Goal: Information Seeking & Learning: Compare options

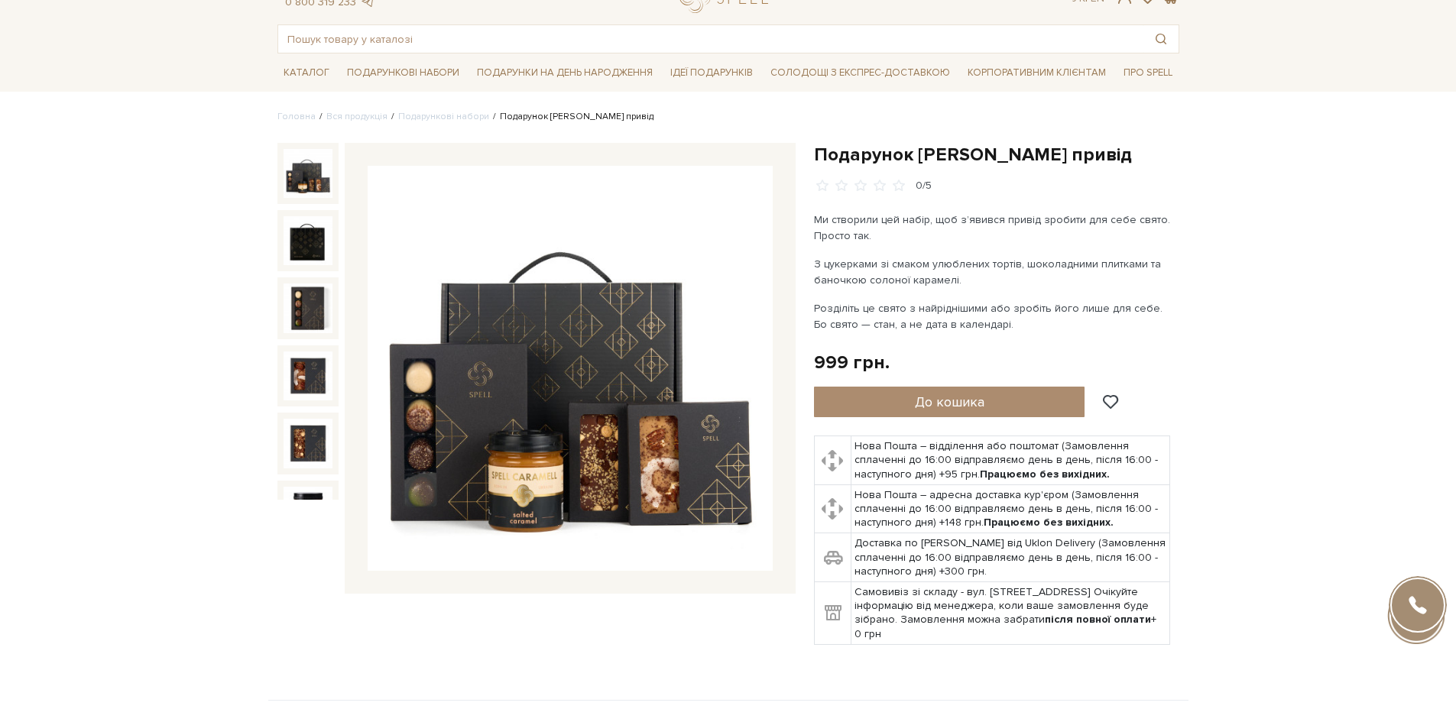
scroll to position [153, 0]
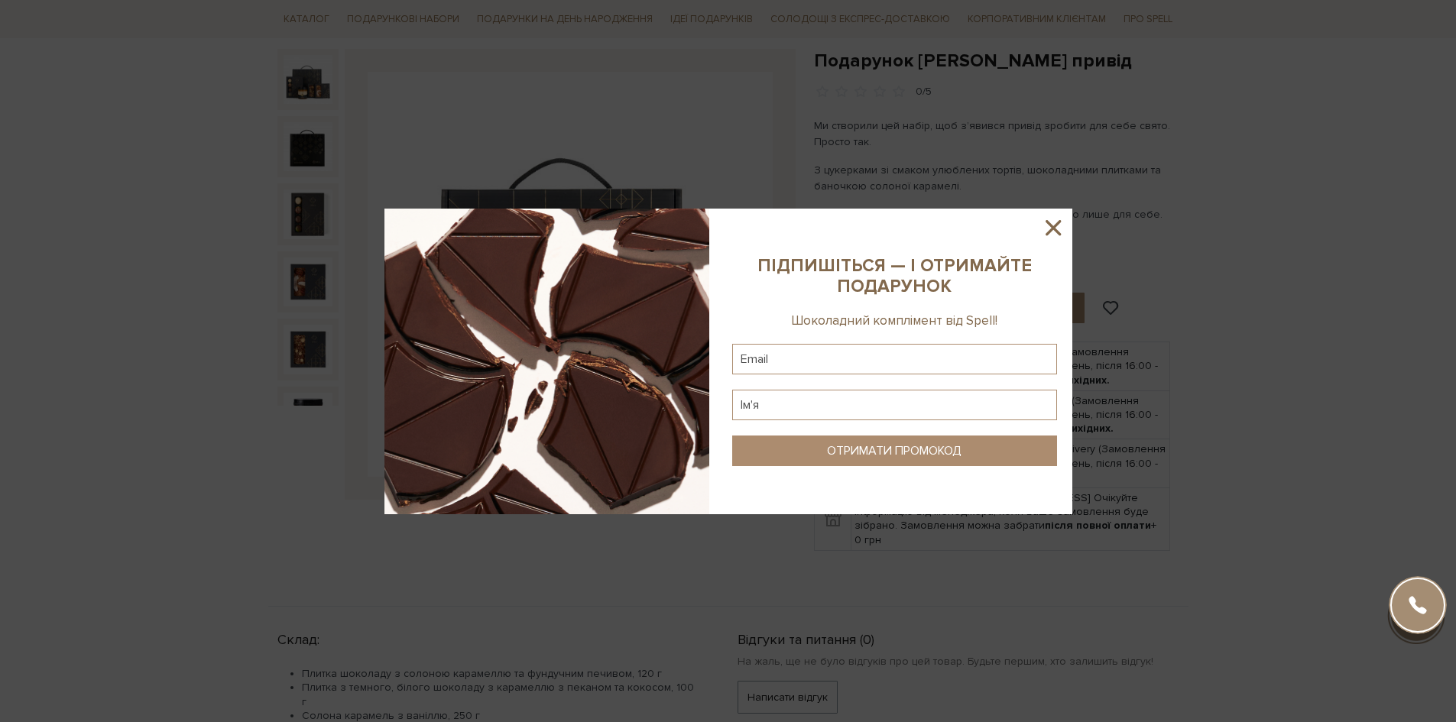
click at [1336, 278] on div at bounding box center [728, 361] width 1456 height 722
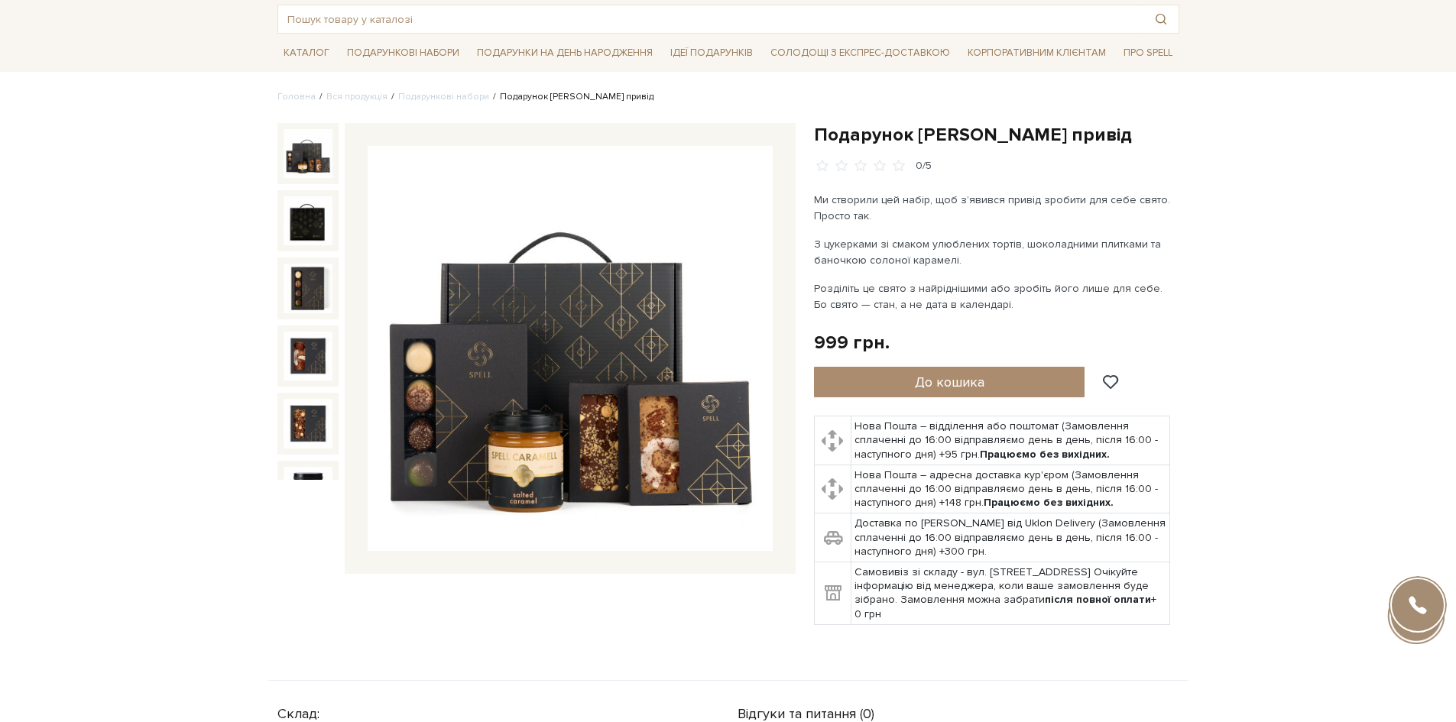
scroll to position [76, 0]
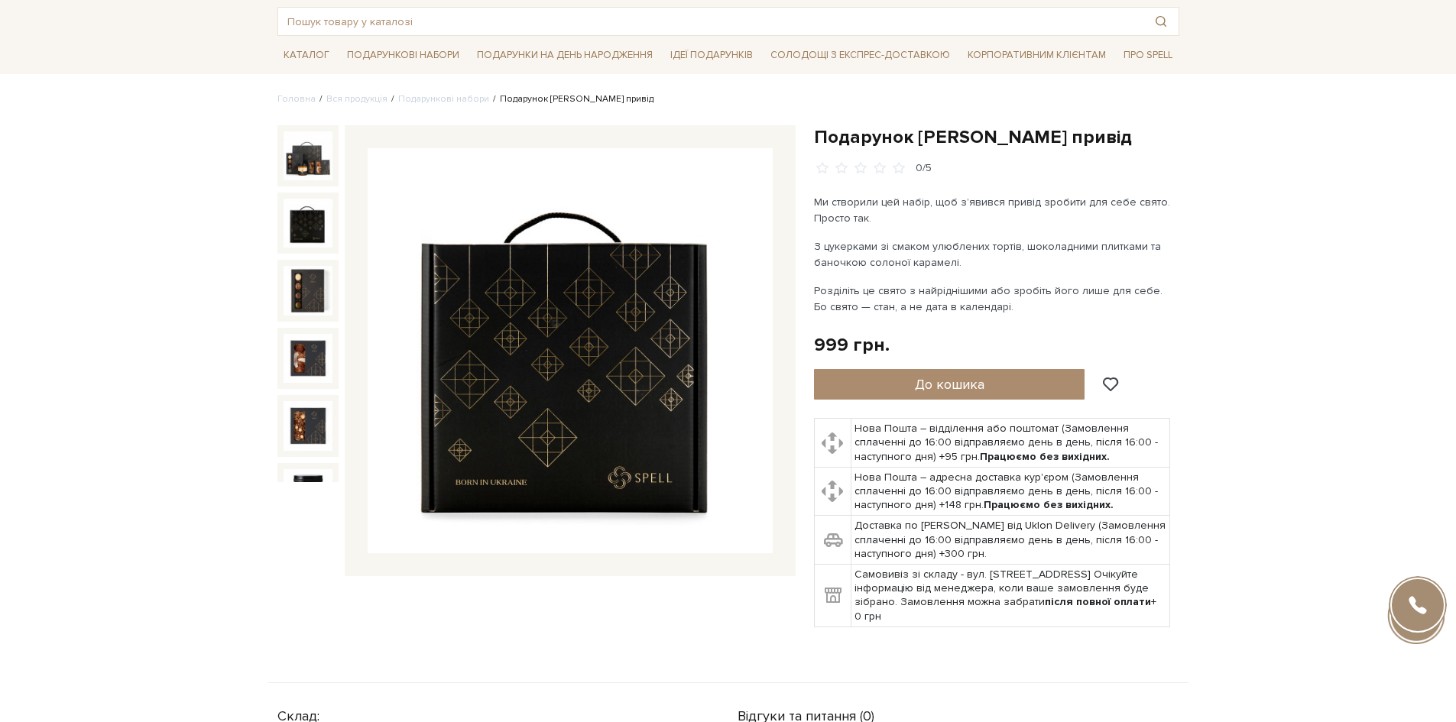
click at [303, 206] on img at bounding box center [308, 223] width 49 height 49
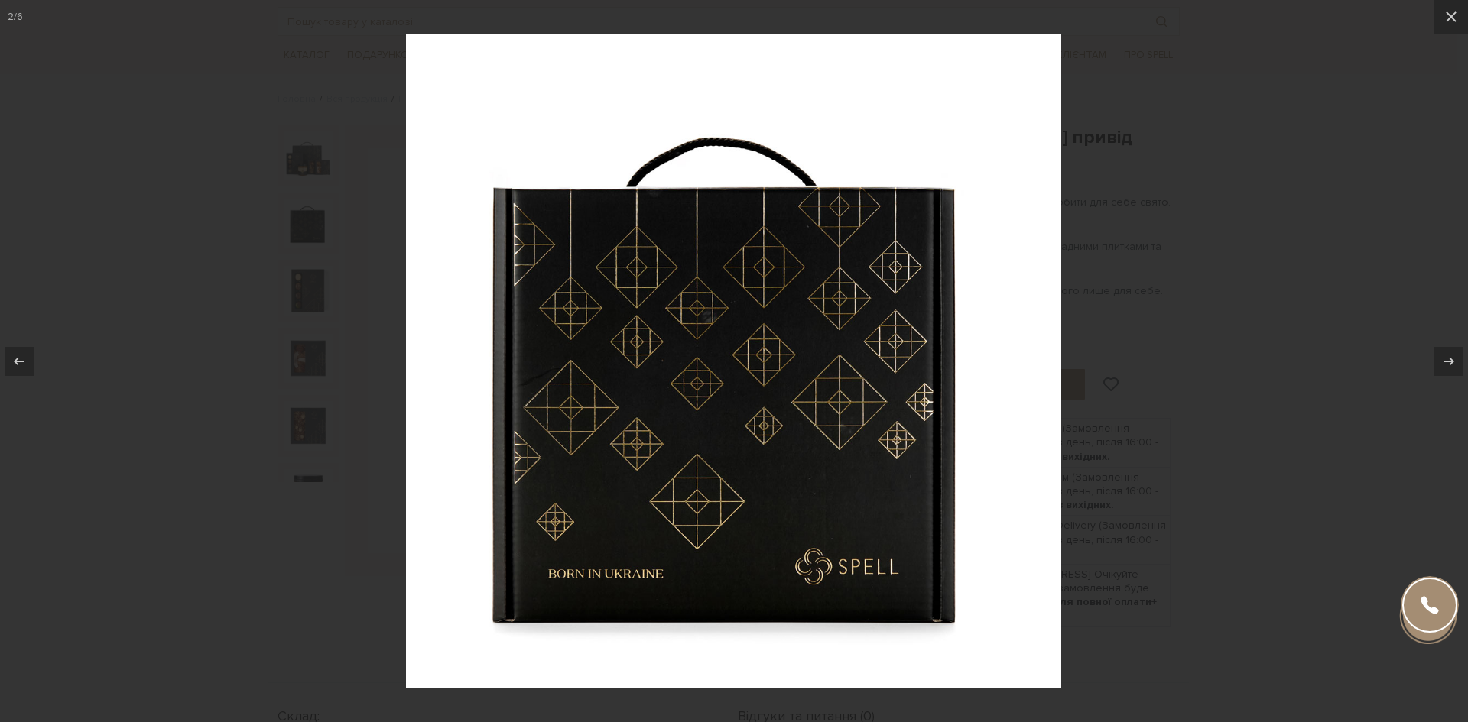
click at [326, 406] on div at bounding box center [734, 361] width 1468 height 722
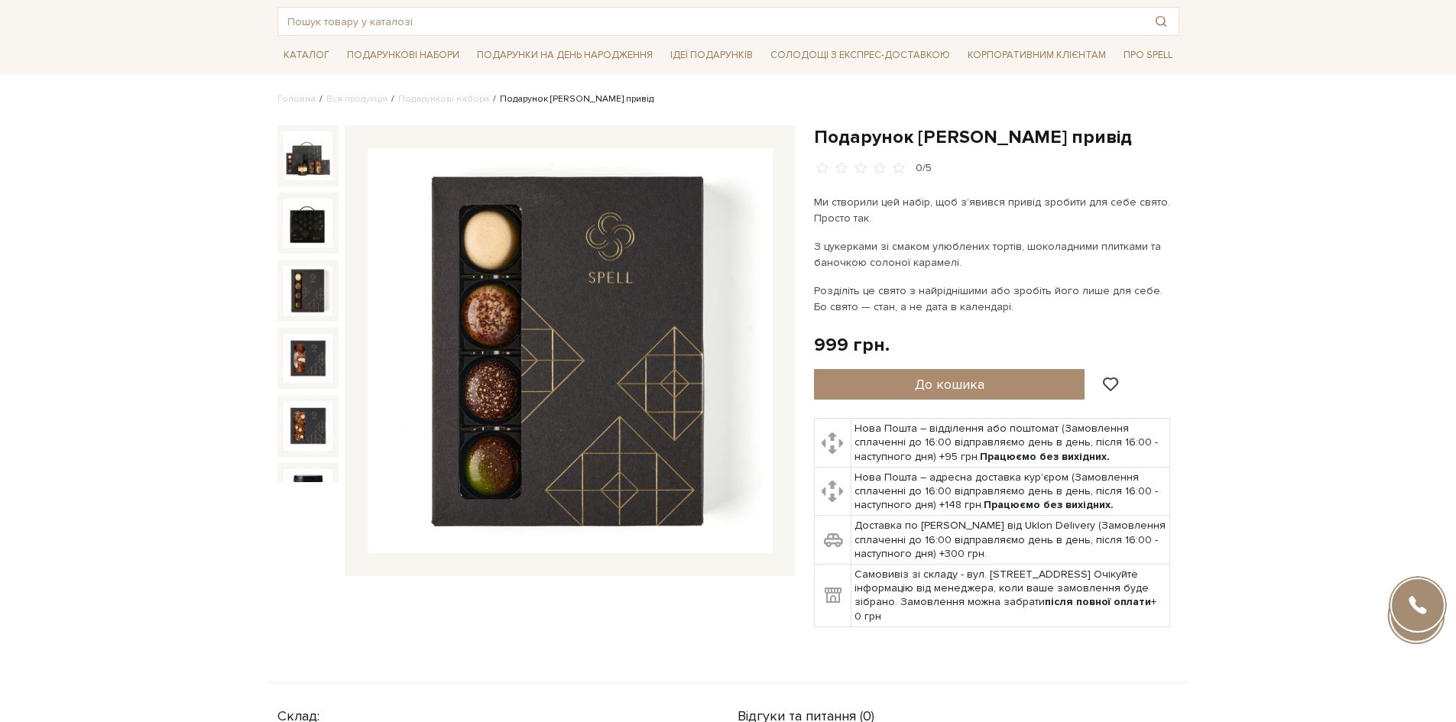
click at [314, 297] on img at bounding box center [308, 290] width 49 height 49
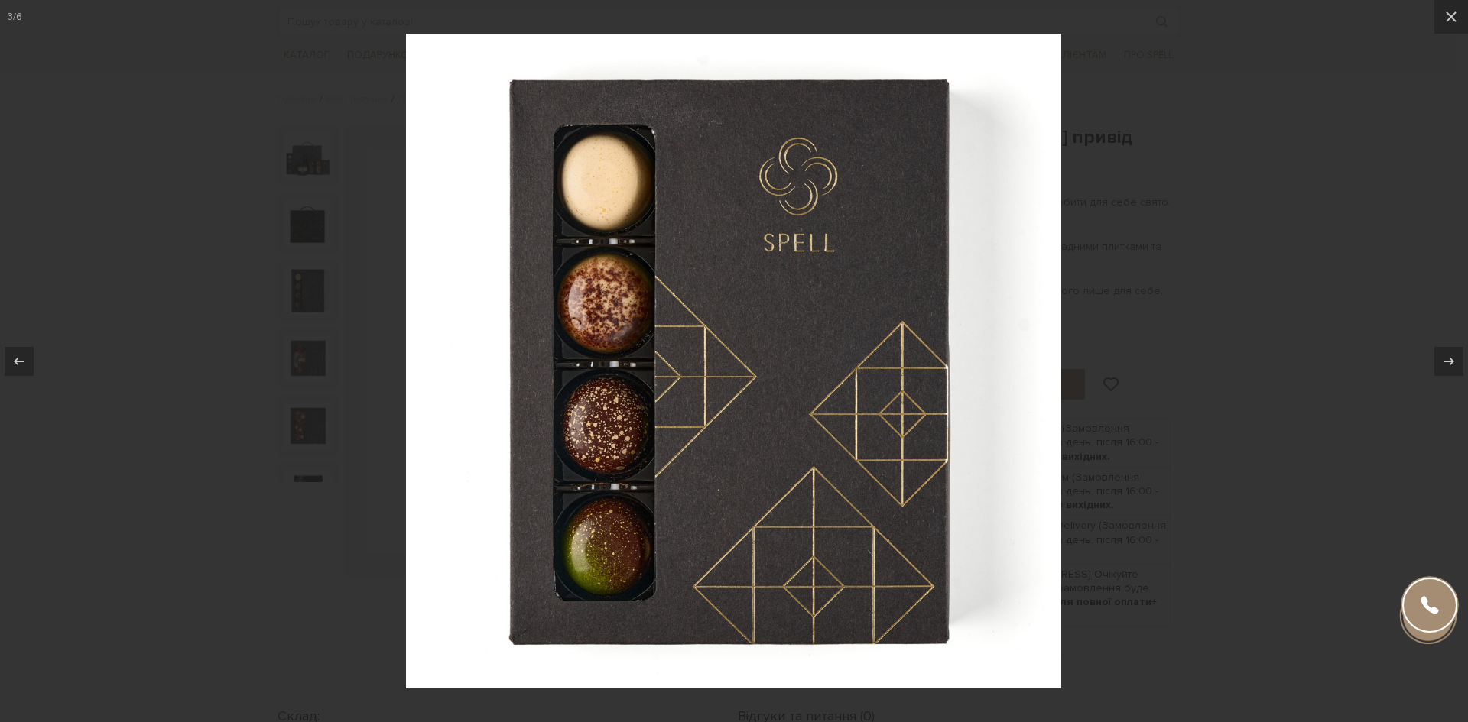
click at [333, 396] on div at bounding box center [734, 361] width 1468 height 722
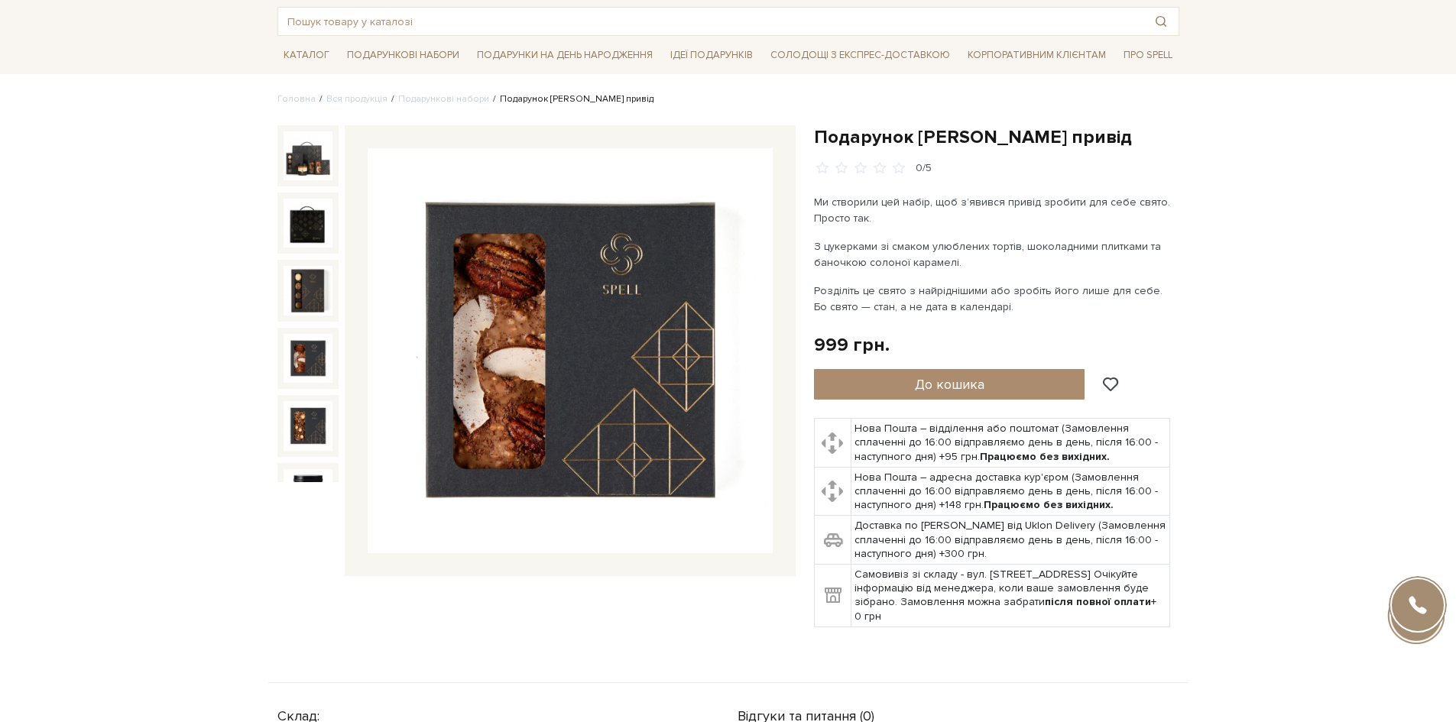
click at [313, 362] on img at bounding box center [308, 358] width 49 height 49
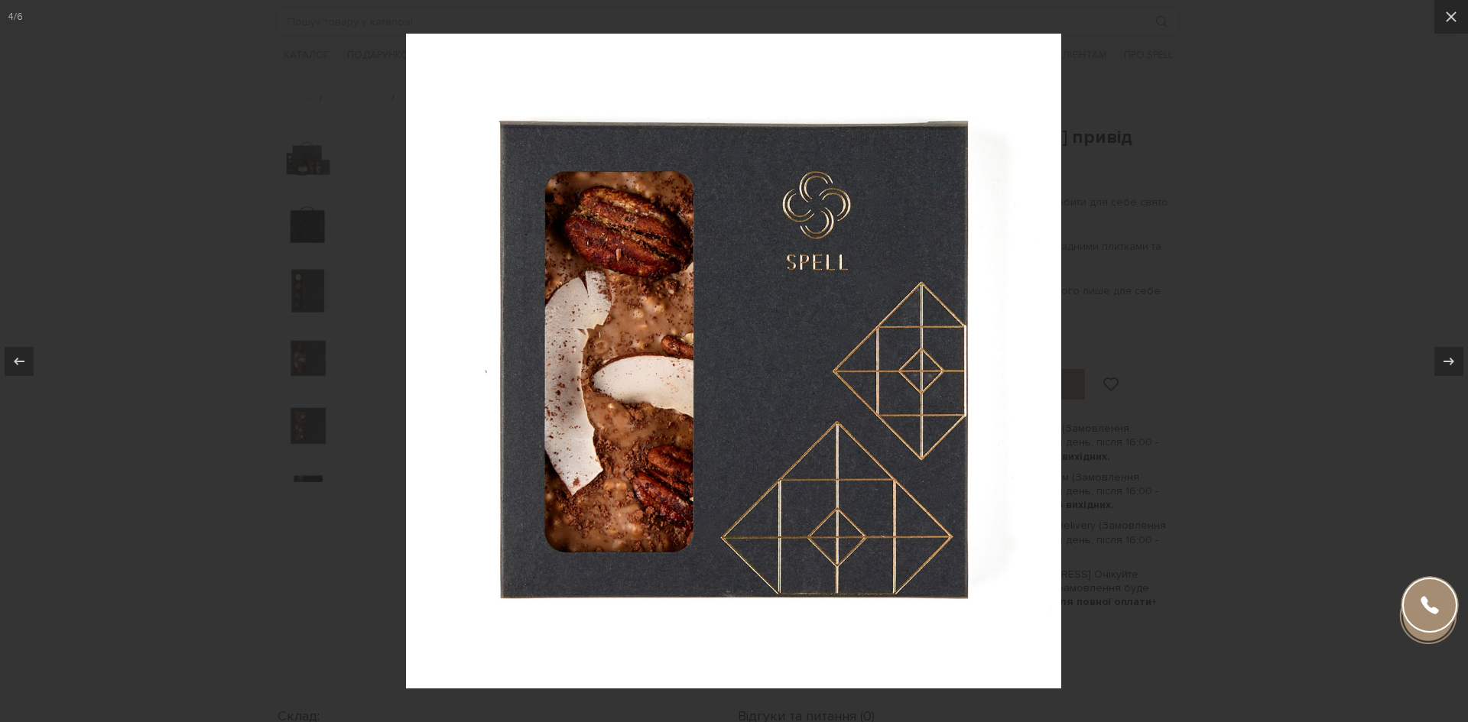
click at [313, 362] on div at bounding box center [734, 361] width 1468 height 722
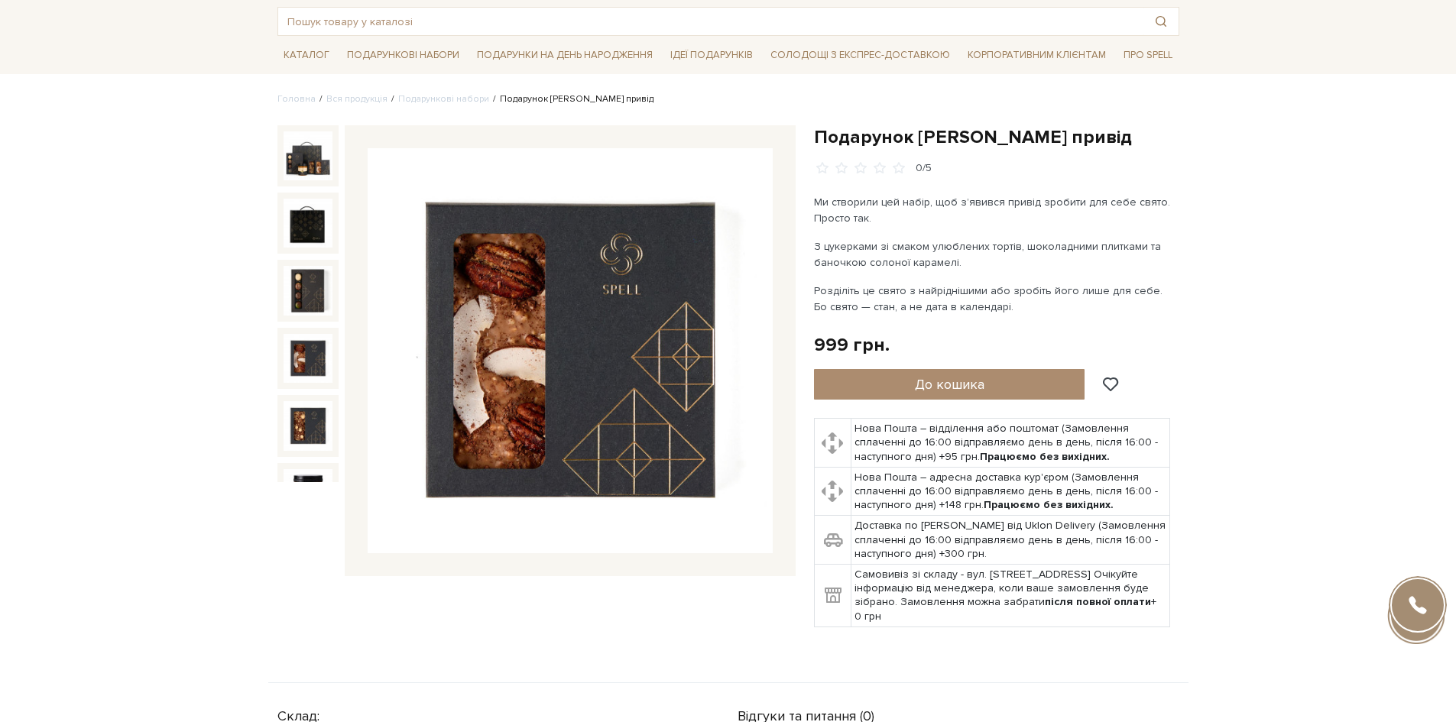
scroll to position [33, 0]
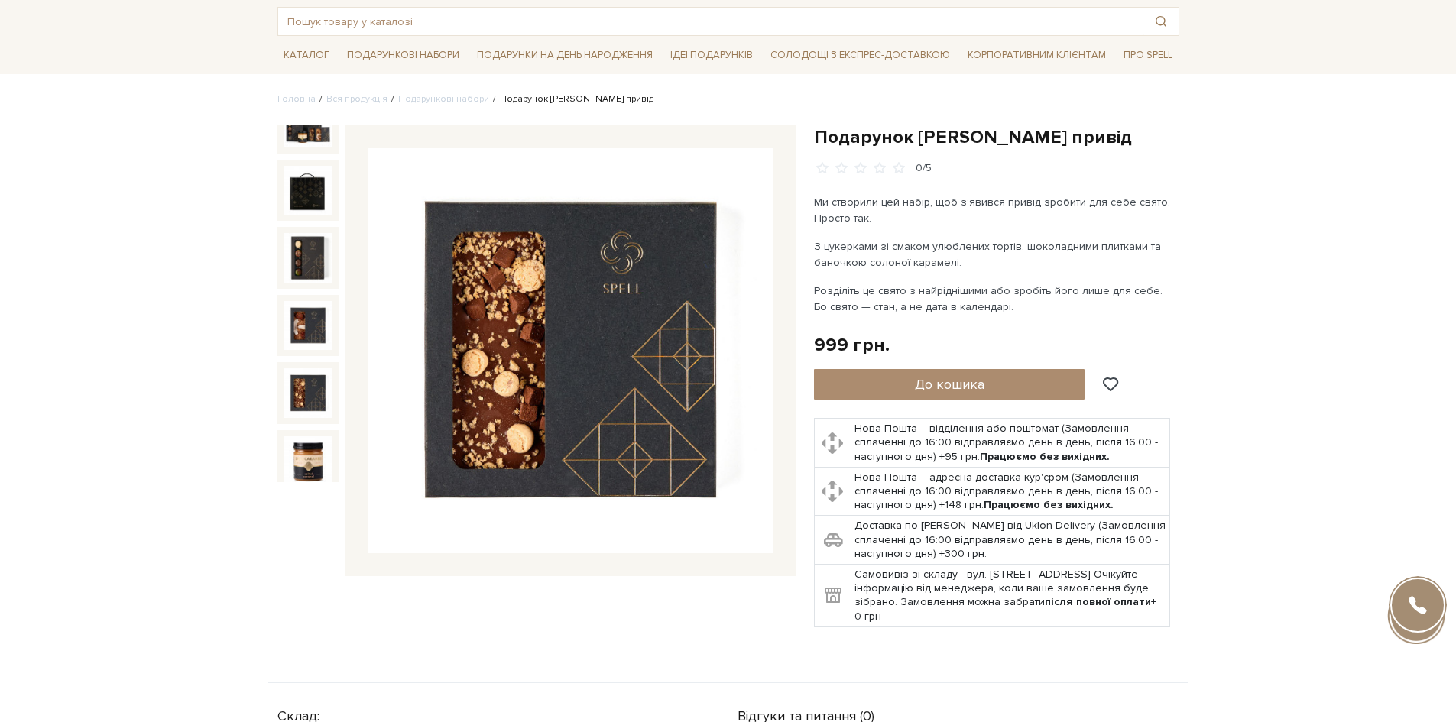
click at [321, 378] on img at bounding box center [308, 392] width 49 height 49
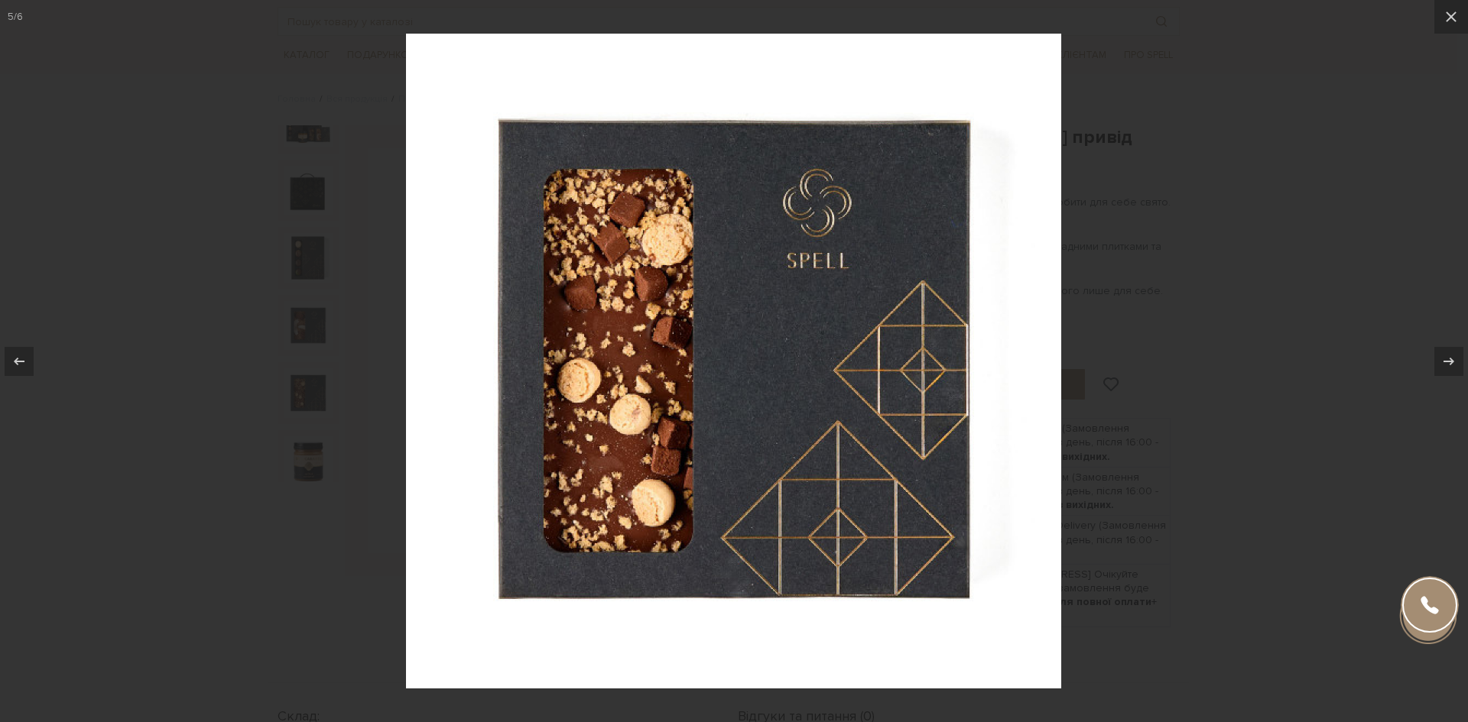
click at [321, 378] on div at bounding box center [734, 361] width 1468 height 722
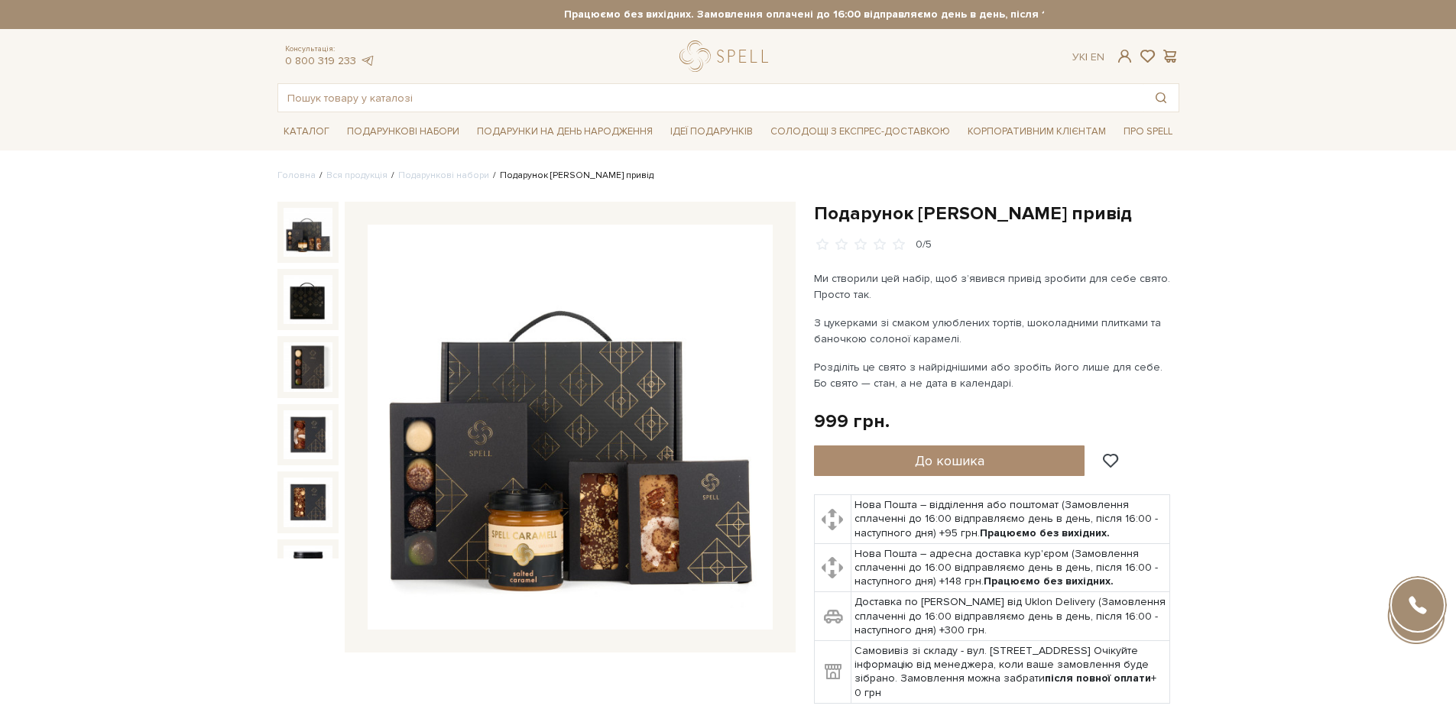
click at [304, 238] on img at bounding box center [308, 232] width 49 height 49
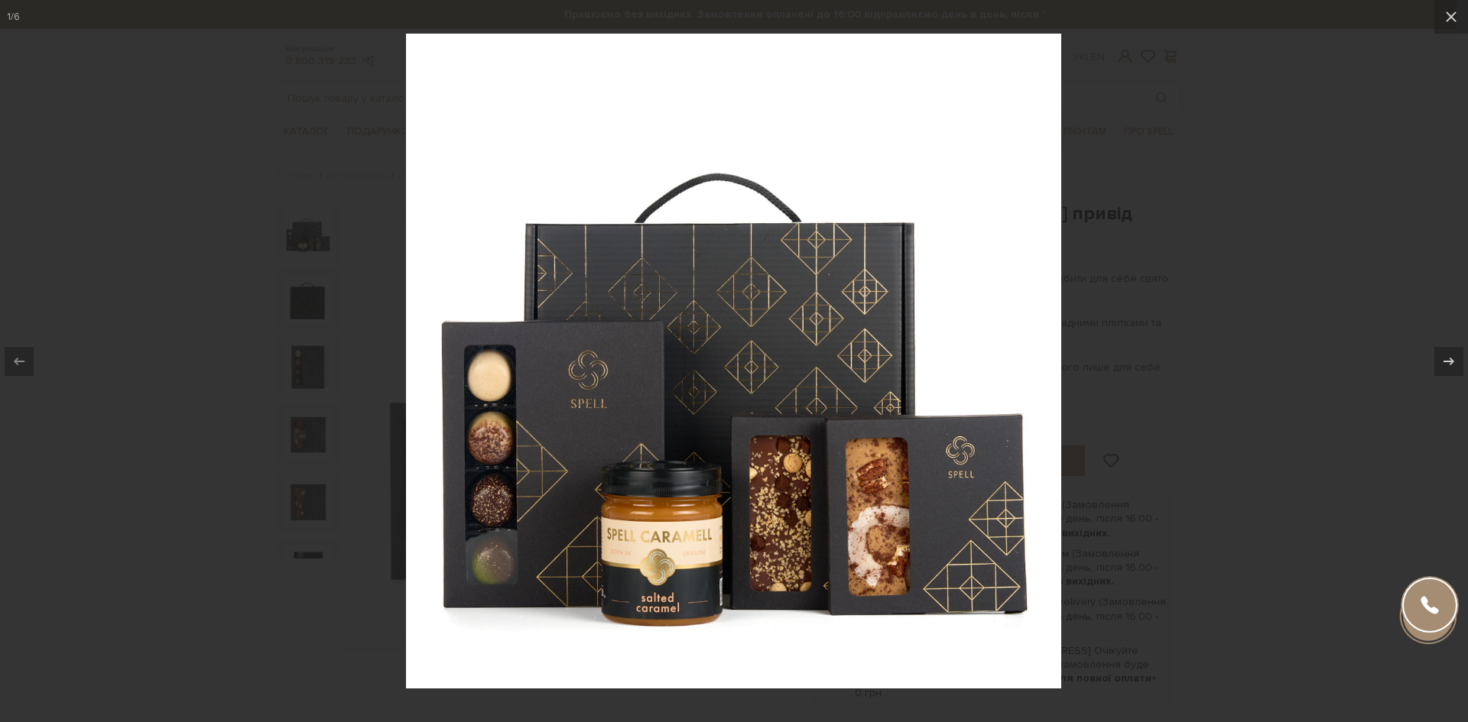
click at [144, 511] on div at bounding box center [734, 361] width 1468 height 722
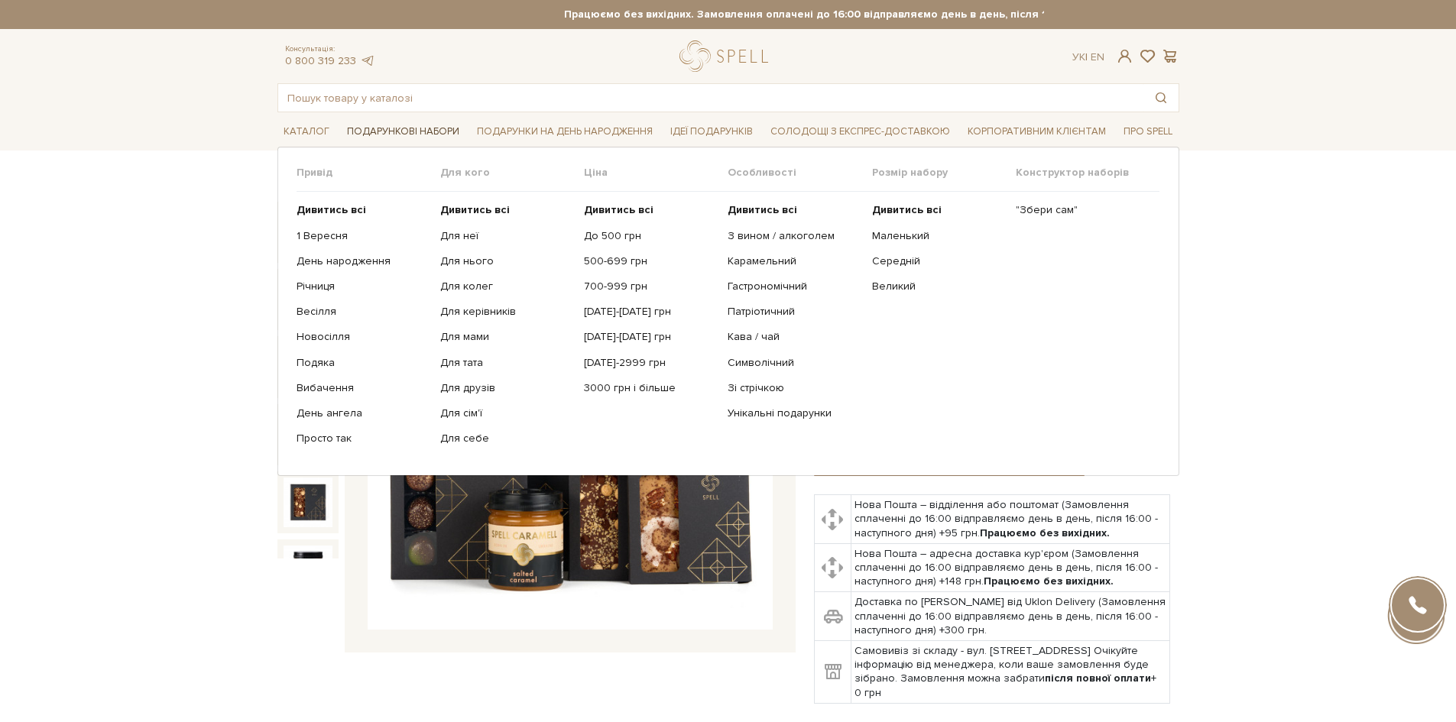
click at [425, 140] on span "Подарункові набори" at bounding box center [403, 132] width 125 height 24
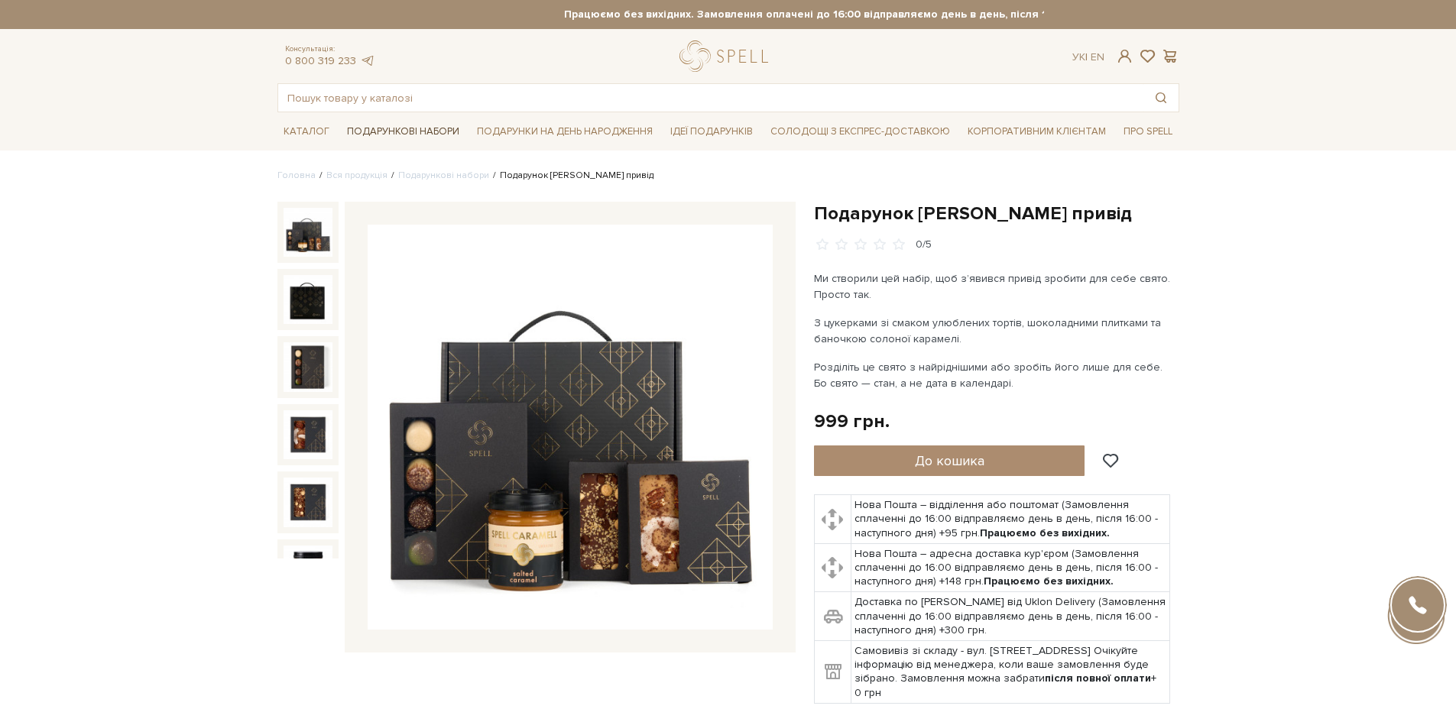
click at [416, 131] on span "Подарункові набори" at bounding box center [403, 132] width 125 height 24
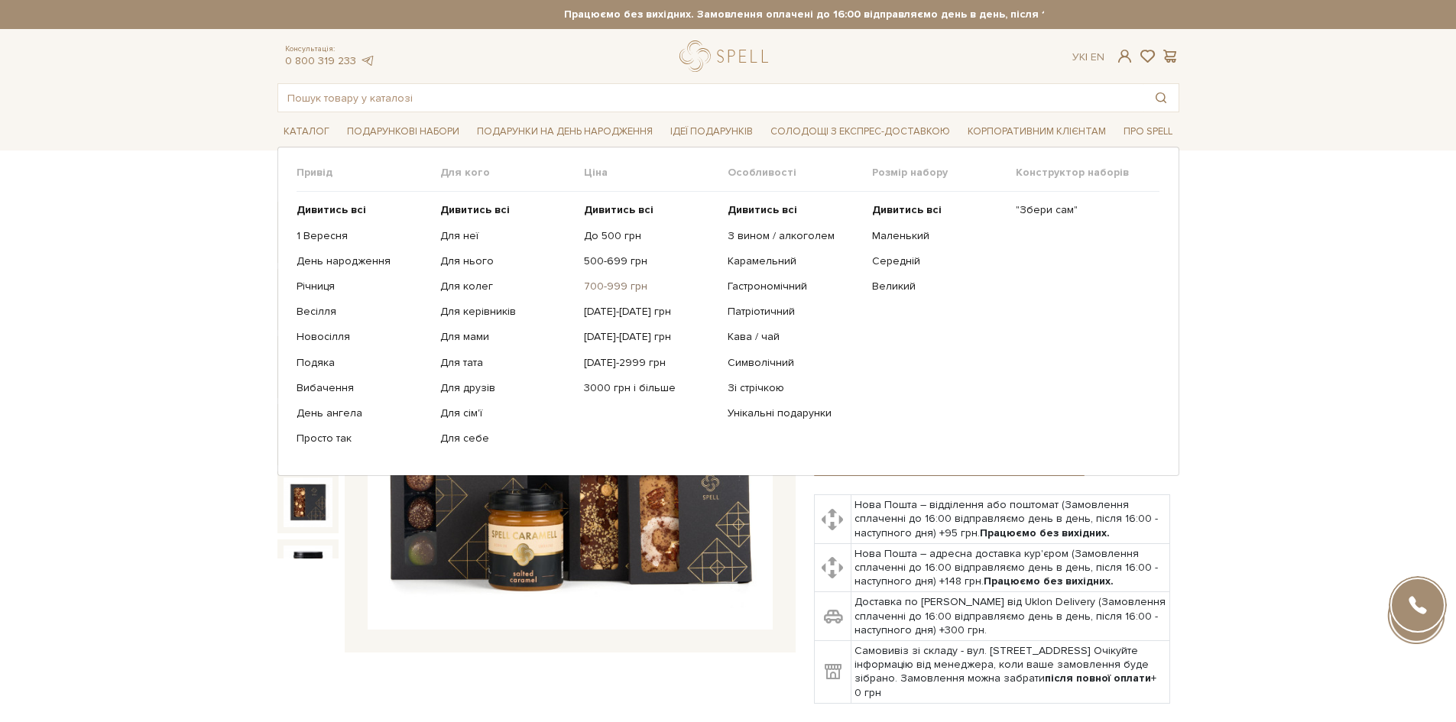
click at [609, 290] on link "700-999 грн" at bounding box center [650, 287] width 132 height 14
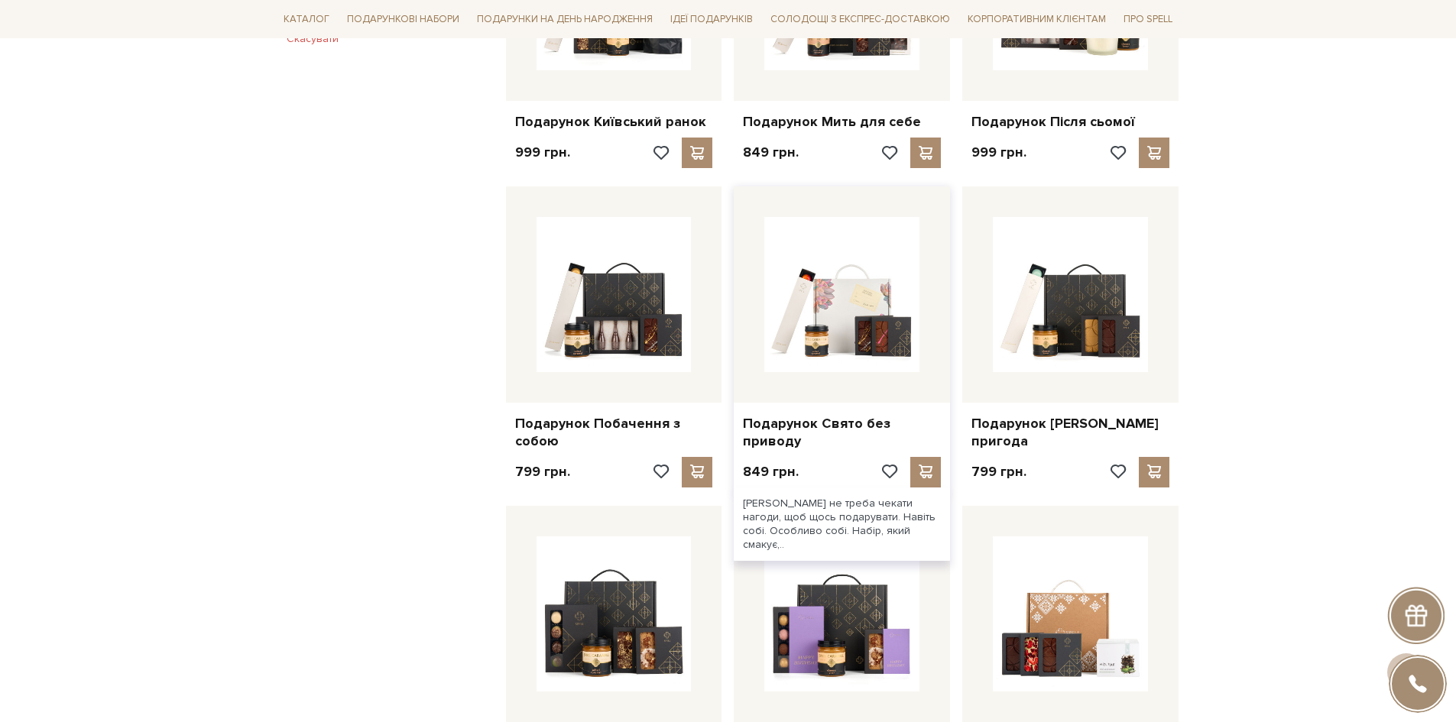
scroll to position [1070, 0]
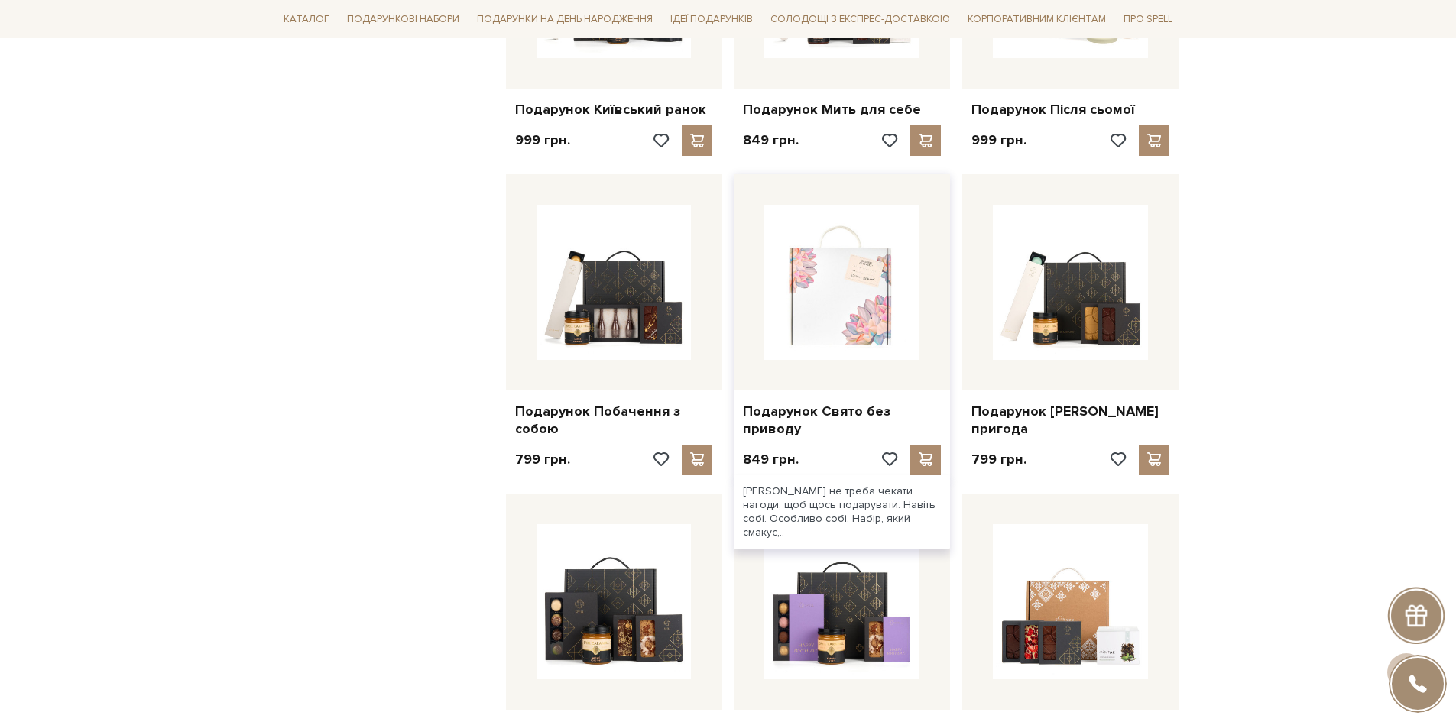
click at [819, 308] on img at bounding box center [842, 282] width 155 height 155
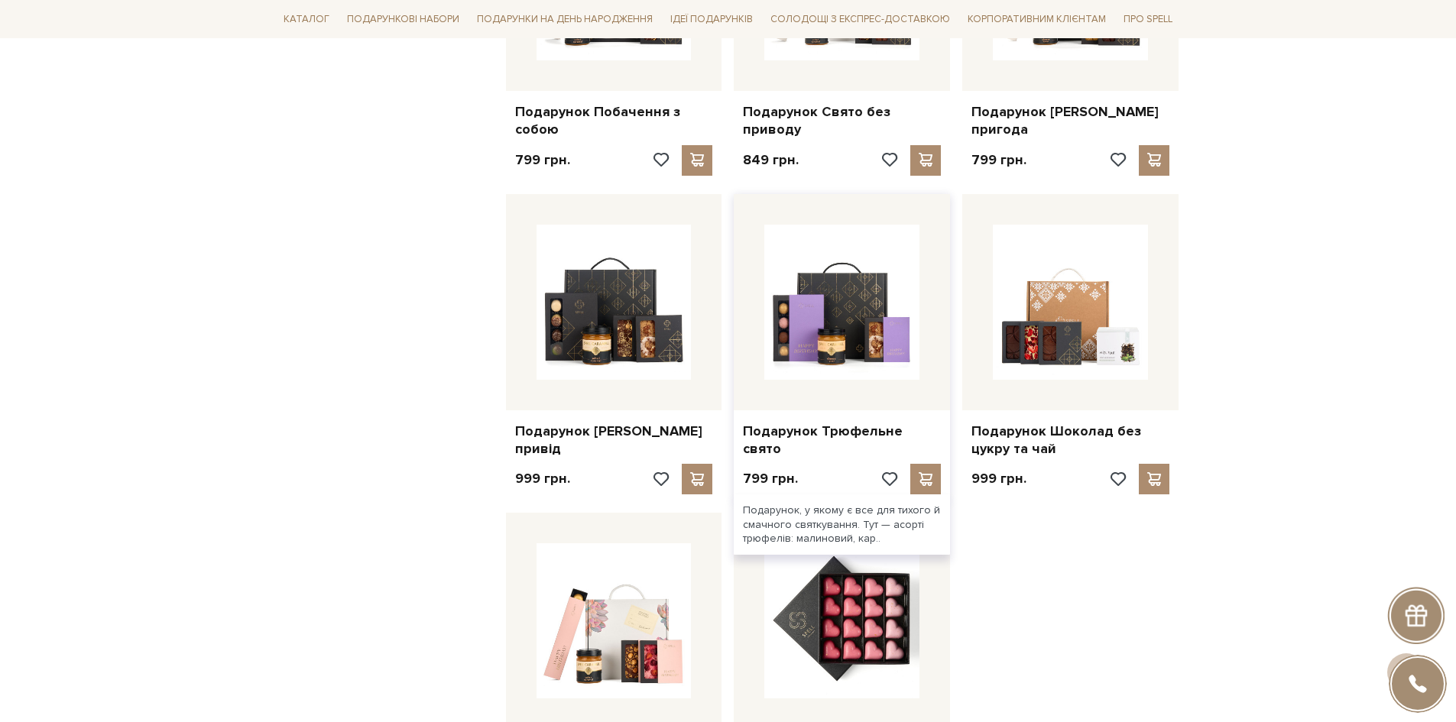
scroll to position [1376, 0]
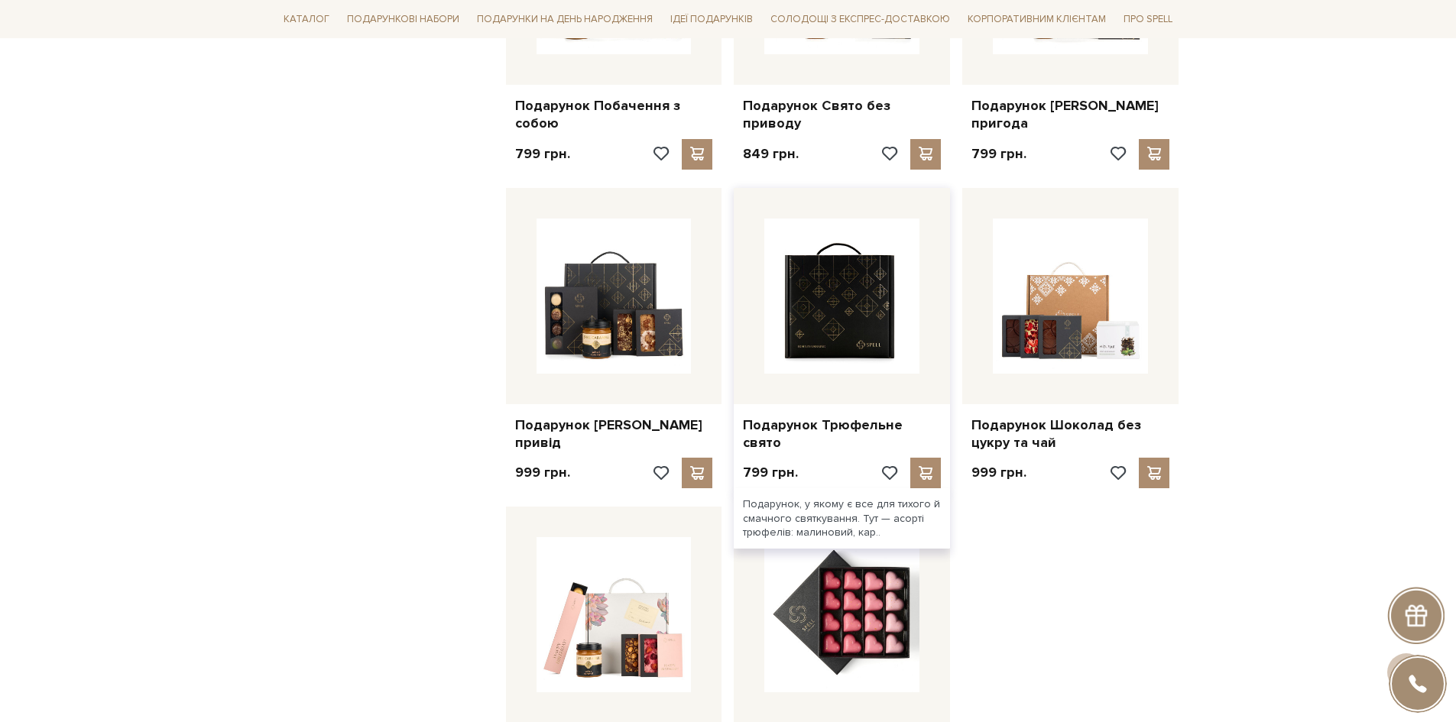
click at [852, 333] on img at bounding box center [842, 296] width 155 height 155
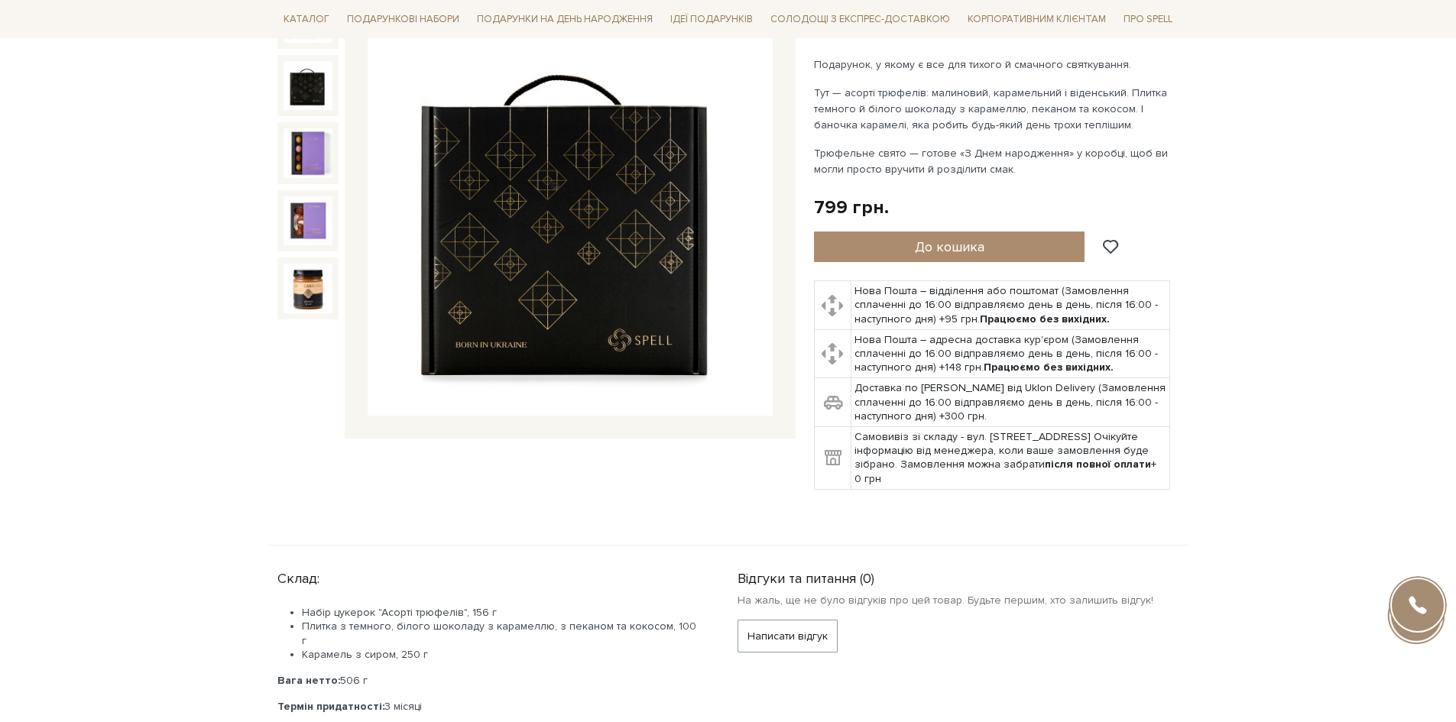
scroll to position [76, 0]
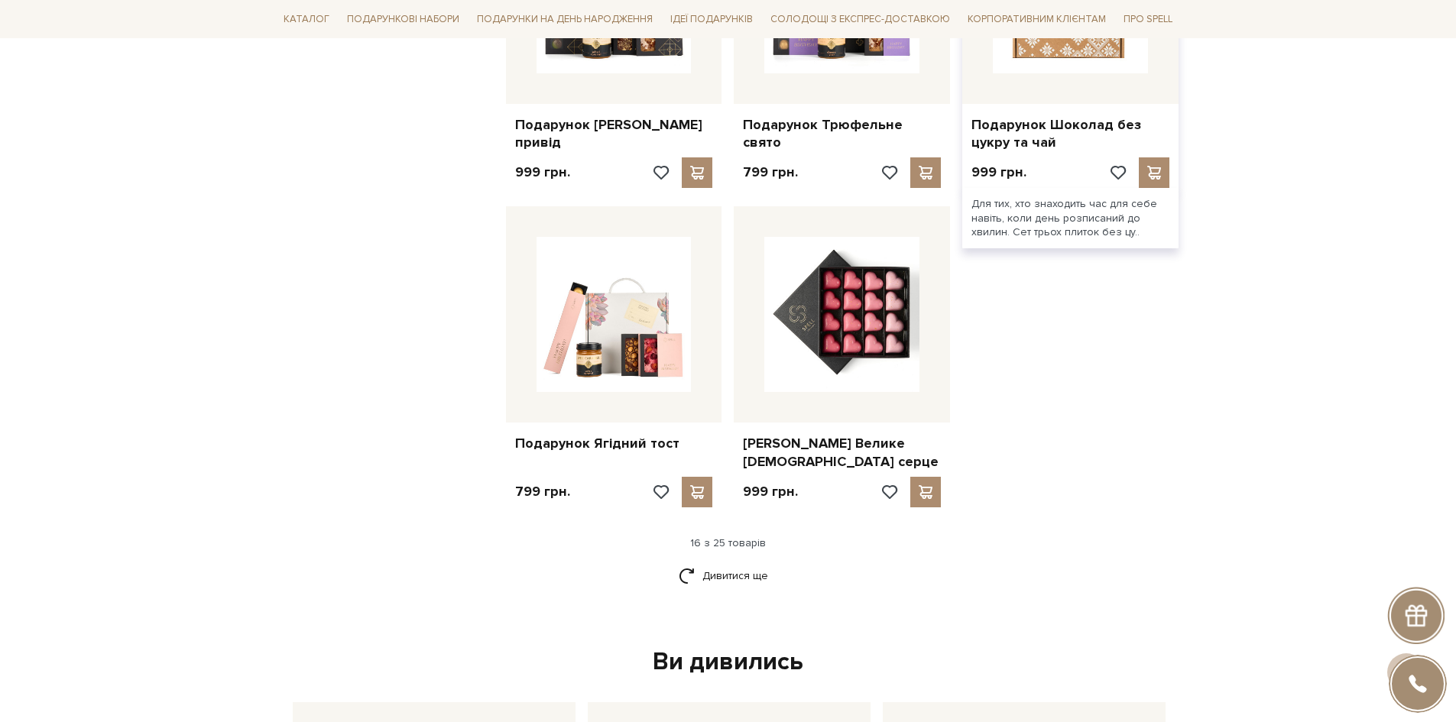
scroll to position [1682, 0]
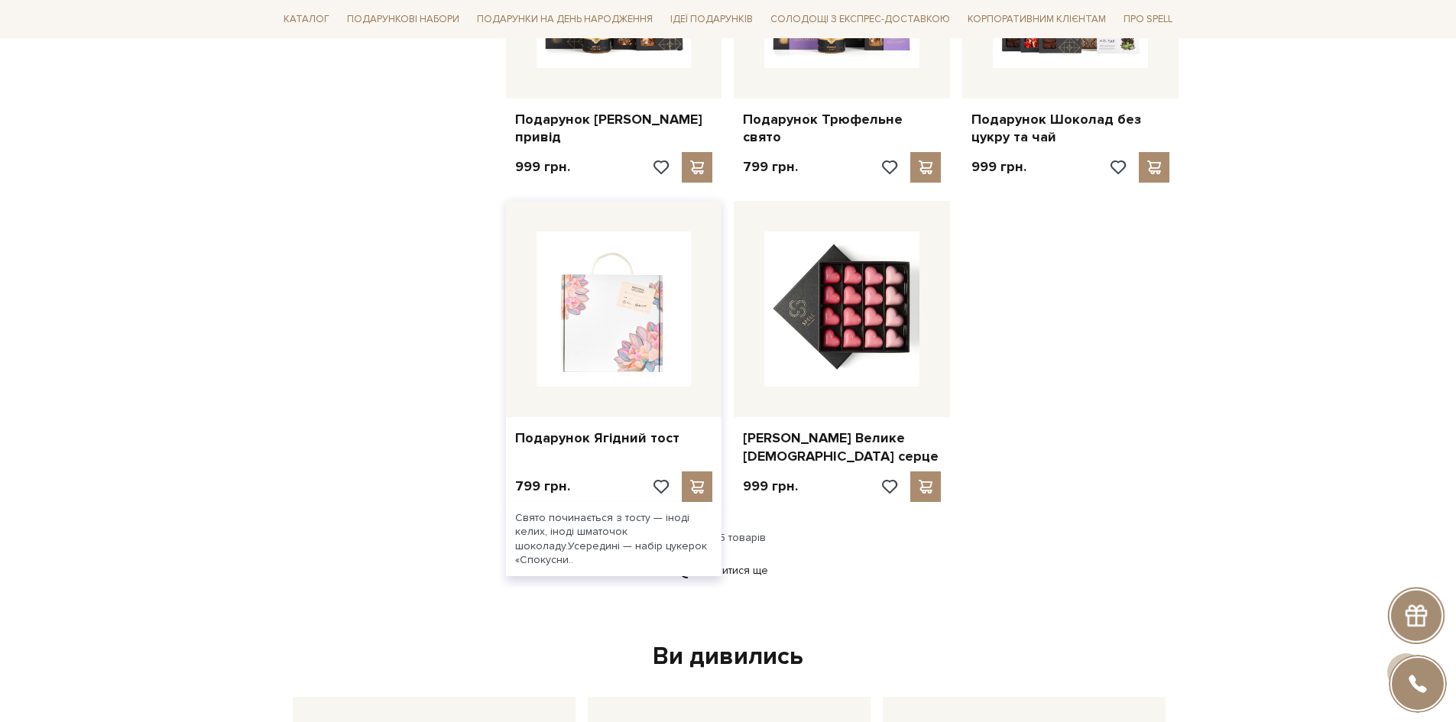
click at [639, 356] on img at bounding box center [614, 309] width 155 height 155
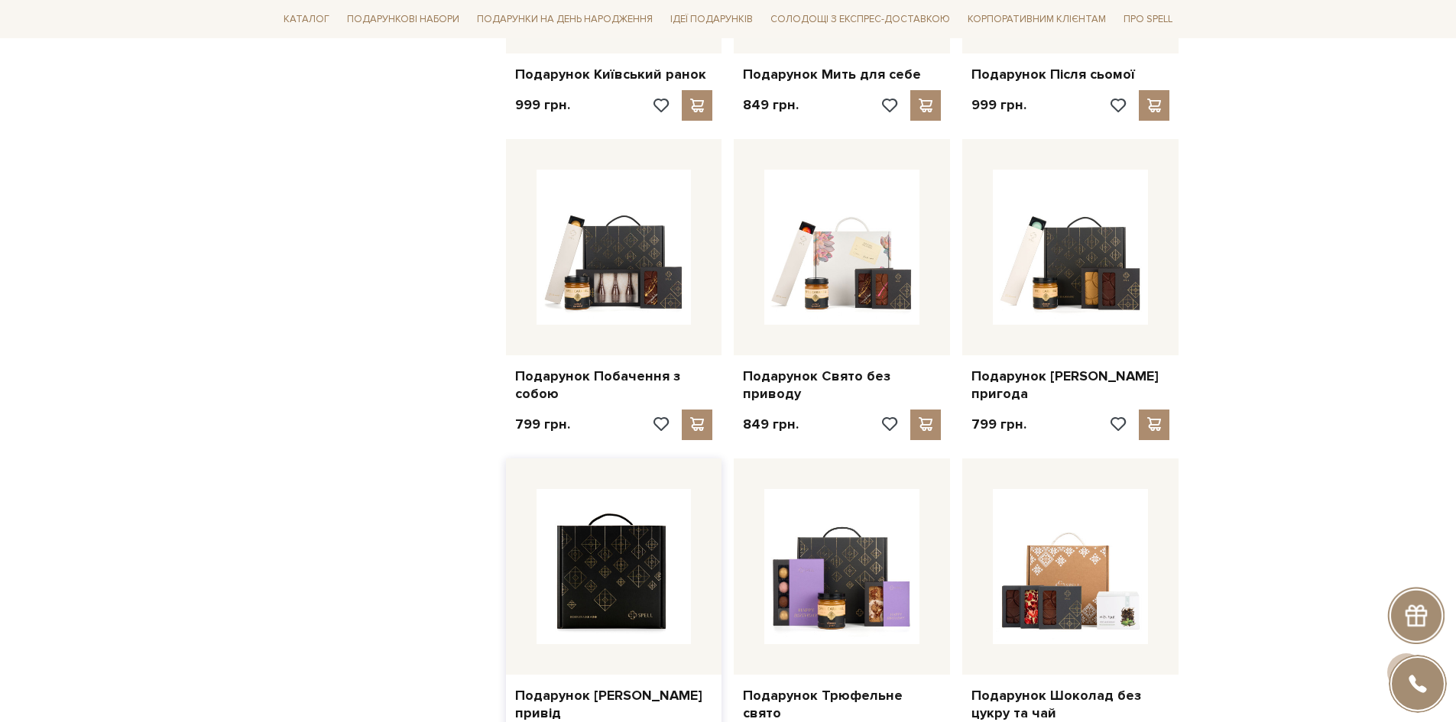
scroll to position [1070, 0]
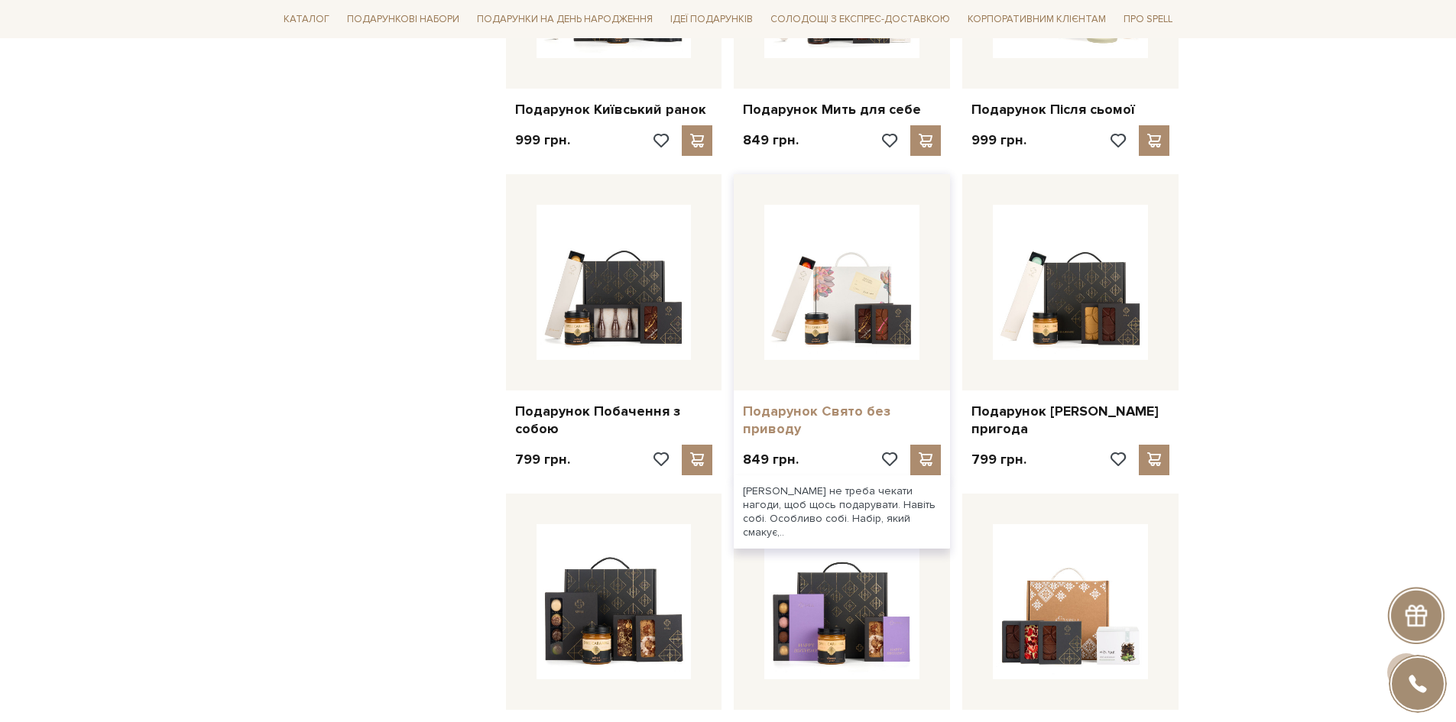
click at [859, 411] on link "Подарунок Свято без приводу" at bounding box center [842, 421] width 198 height 36
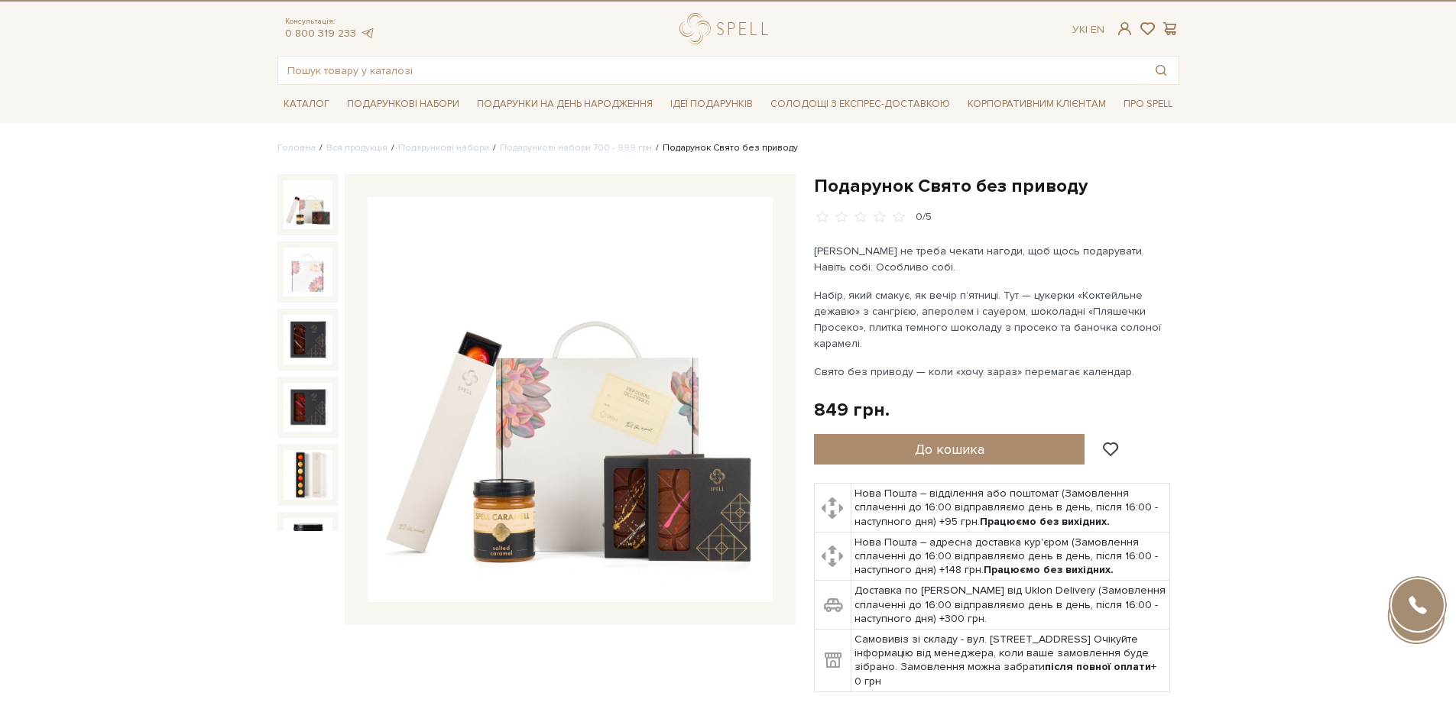
scroll to position [76, 0]
